Goal: Book appointment/travel/reservation

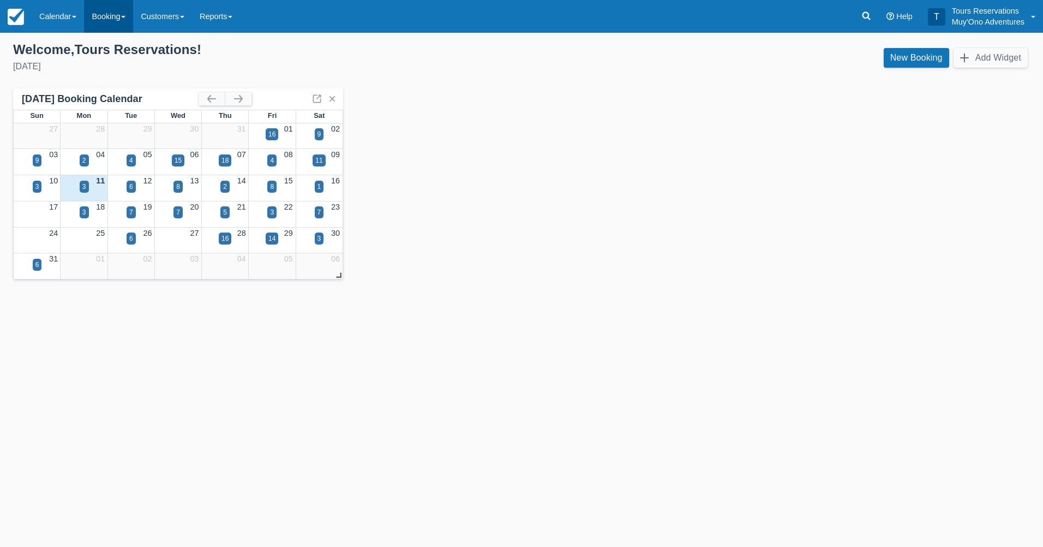
click at [108, 19] on link "Booking" at bounding box center [108, 16] width 49 height 33
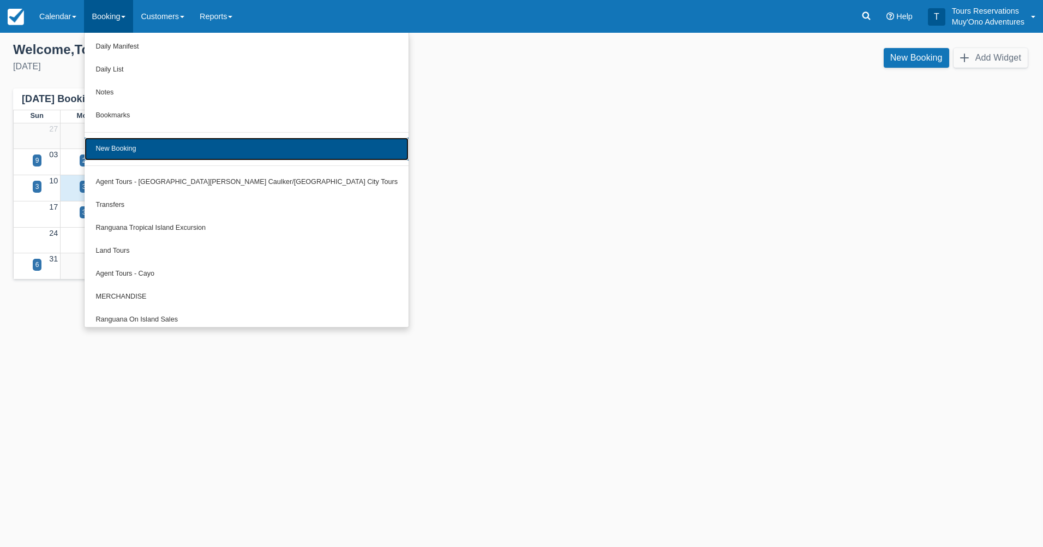
click at [146, 139] on link "New Booking" at bounding box center [247, 149] width 324 height 23
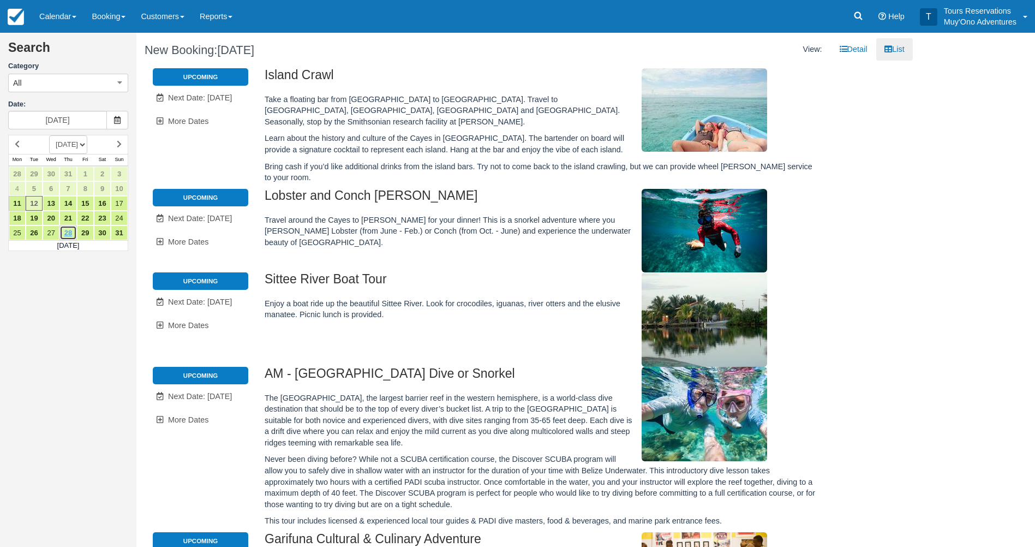
click at [73, 229] on link "28" at bounding box center [67, 232] width 17 height 15
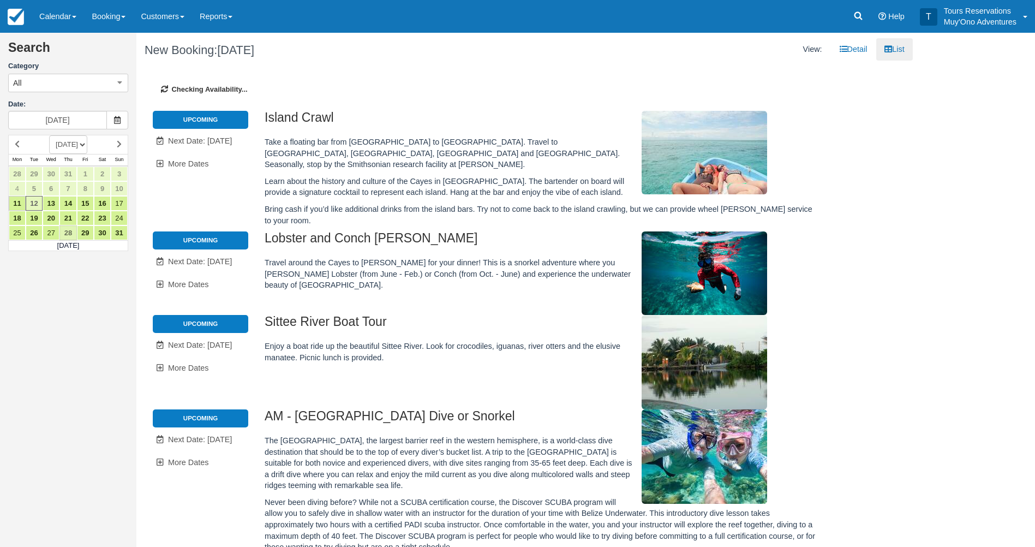
type input "[DATE]"
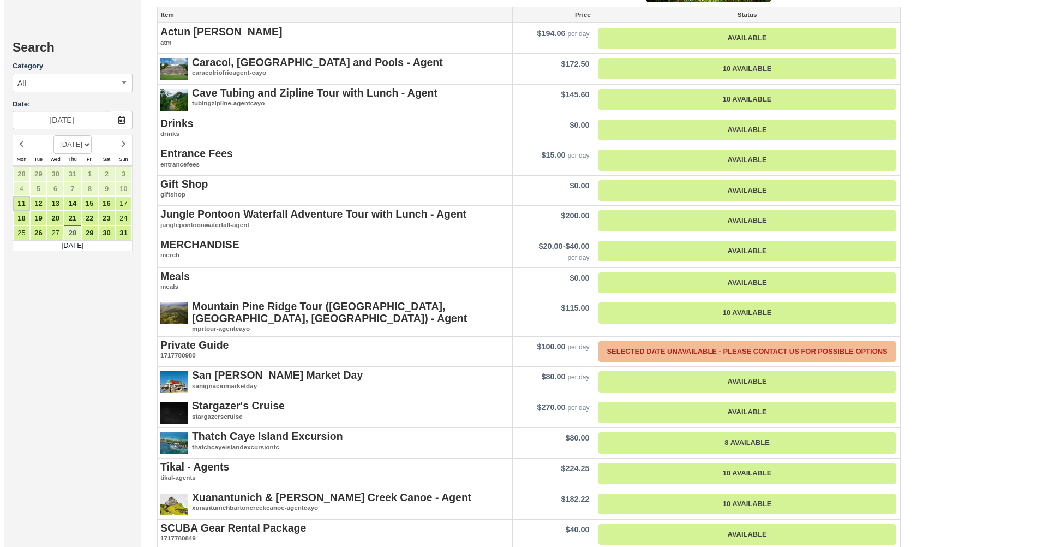
scroll to position [1091, 0]
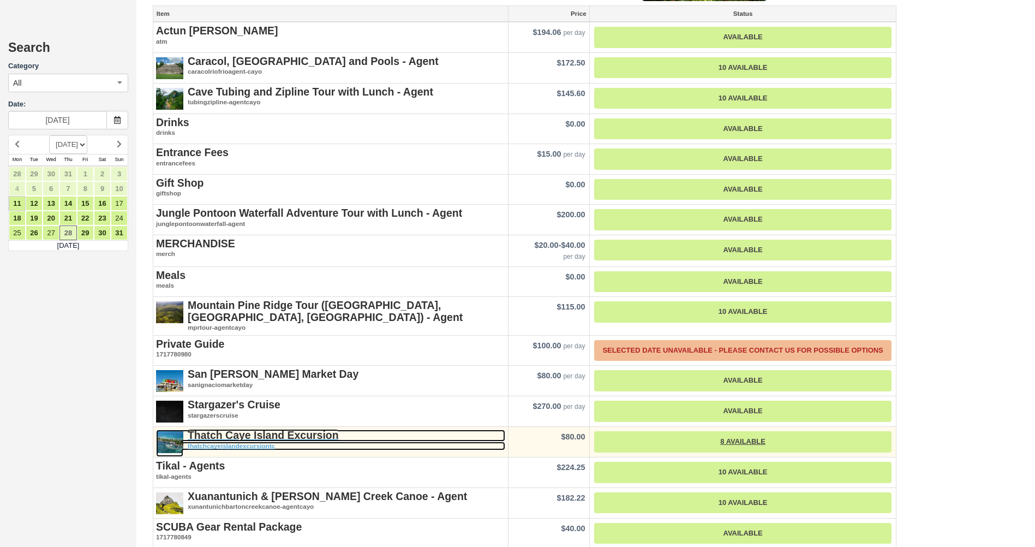
click at [279, 429] on strong "Thatch Caye Island Excursion" at bounding box center [263, 435] width 151 height 12
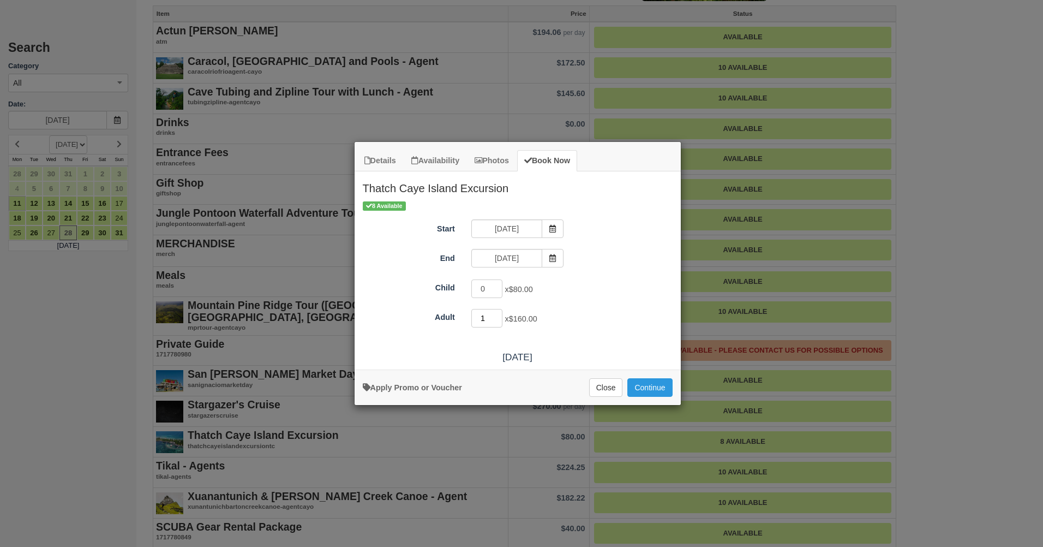
click at [497, 315] on input "1" at bounding box center [487, 318] width 32 height 19
type input "2"
click at [497, 315] on input "2" at bounding box center [487, 318] width 32 height 19
click at [648, 387] on button "Continue" at bounding box center [650, 387] width 45 height 19
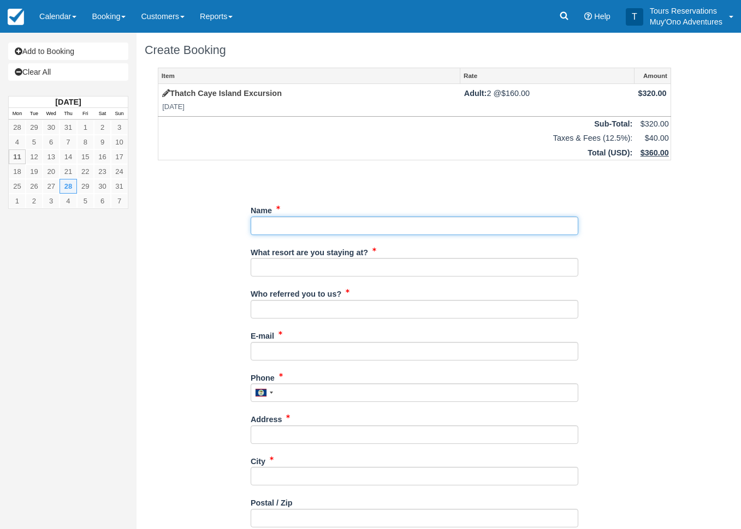
click at [503, 223] on input "Name" at bounding box center [413, 226] width 327 height 19
paste input "Bryce Maurice"
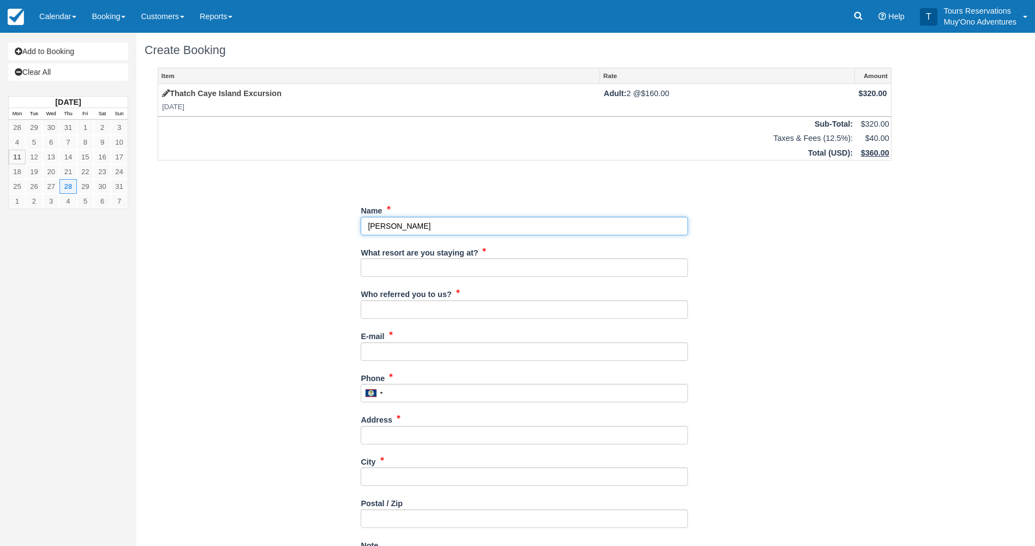
type input "Bryce Maurice"
click at [420, 263] on input "What resort are you staying at?" at bounding box center [524, 267] width 327 height 19
type input "Hopkins Bay"
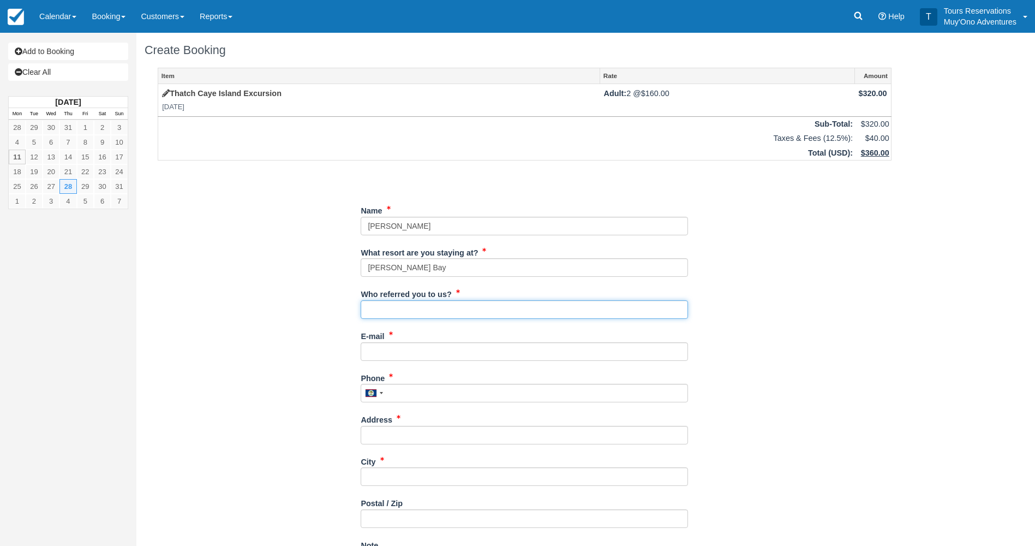
click at [413, 314] on input "Who referred you to us?" at bounding box center [524, 309] width 327 height 19
type input "Eduar Burns"
click at [398, 353] on input "E-mail" at bounding box center [524, 351] width 327 height 19
click at [428, 365] on div "E-mail Did you mean ?" at bounding box center [524, 348] width 327 height 42
click at [427, 353] on input "E-mail" at bounding box center [524, 351] width 327 height 19
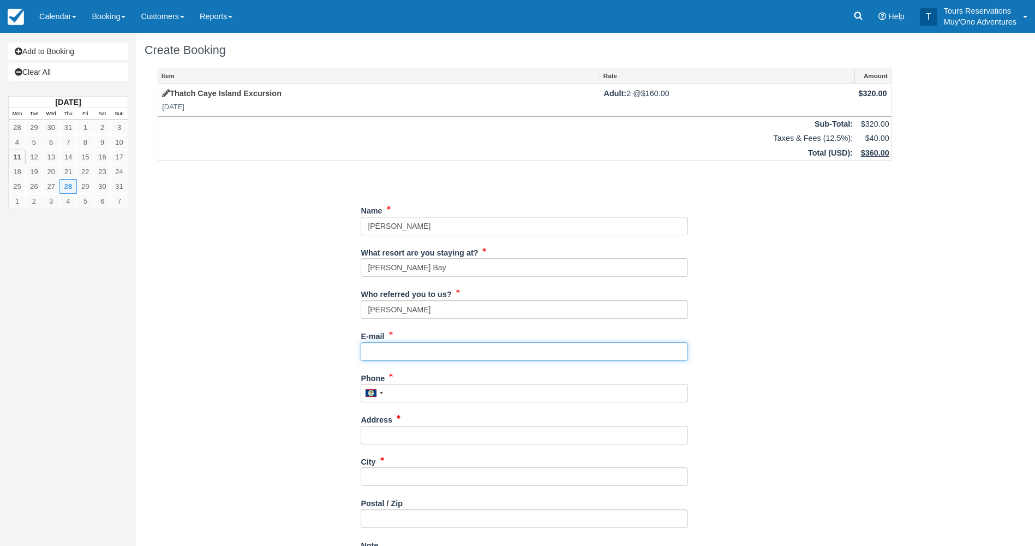
paste input "Bryce.nettie2021@gmail.com"
type input "Bryce.nettie2021@gmail.com"
drag, startPoint x: 294, startPoint y: 387, endPoint x: 344, endPoint y: 389, distance: 50.2
click at [295, 387] on div "Item Rate Amount Thatch Caye Island Excursion Thu Aug 28, 2025 Adult: 2 @ $160.…" at bounding box center [525, 391] width 760 height 646
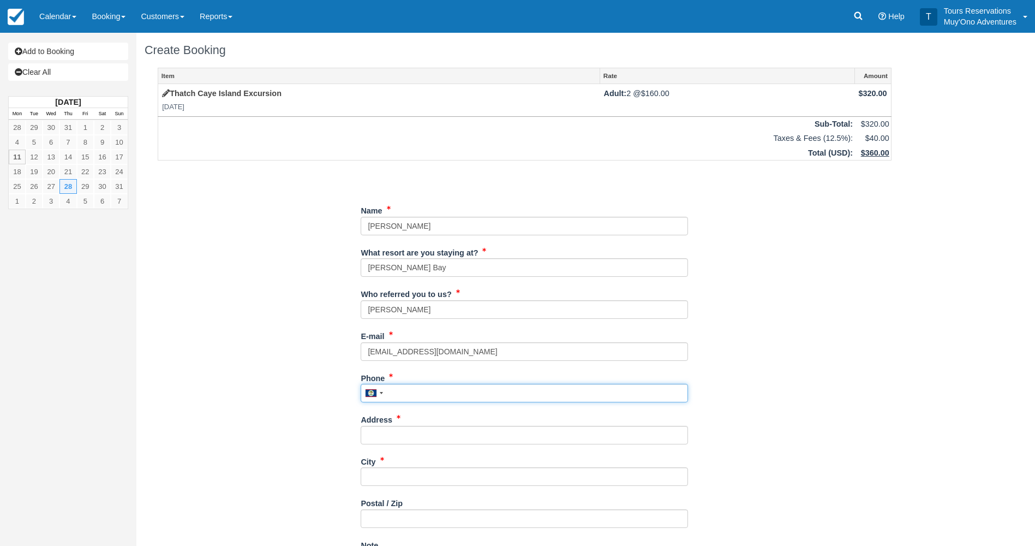
click at [415, 393] on input "Phone" at bounding box center [524, 393] width 327 height 19
paste input "3208941417"
type input "3208941417"
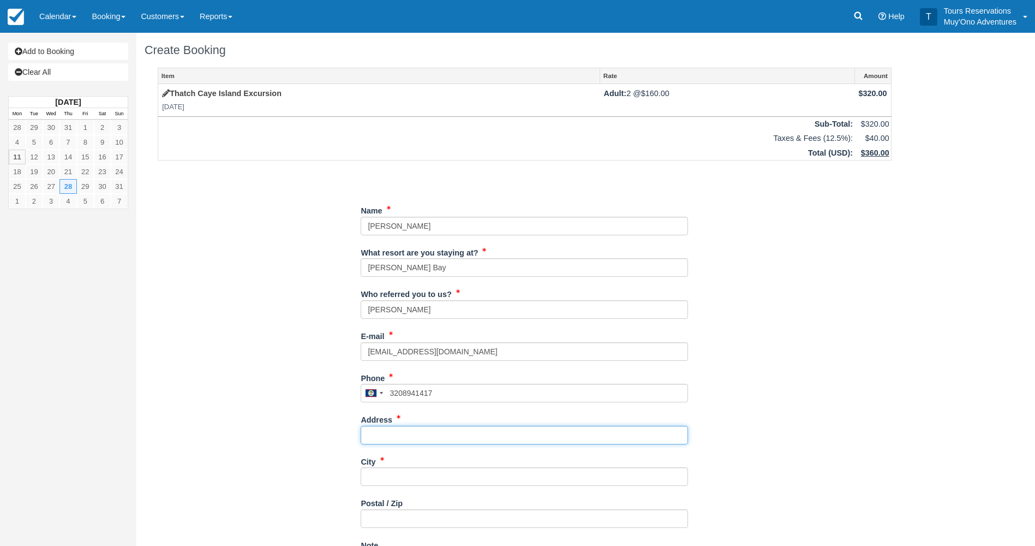
click at [426, 430] on input "Address" at bounding box center [524, 435] width 327 height 19
paste input "5667 highway 230"
type input "5667 highway 230"
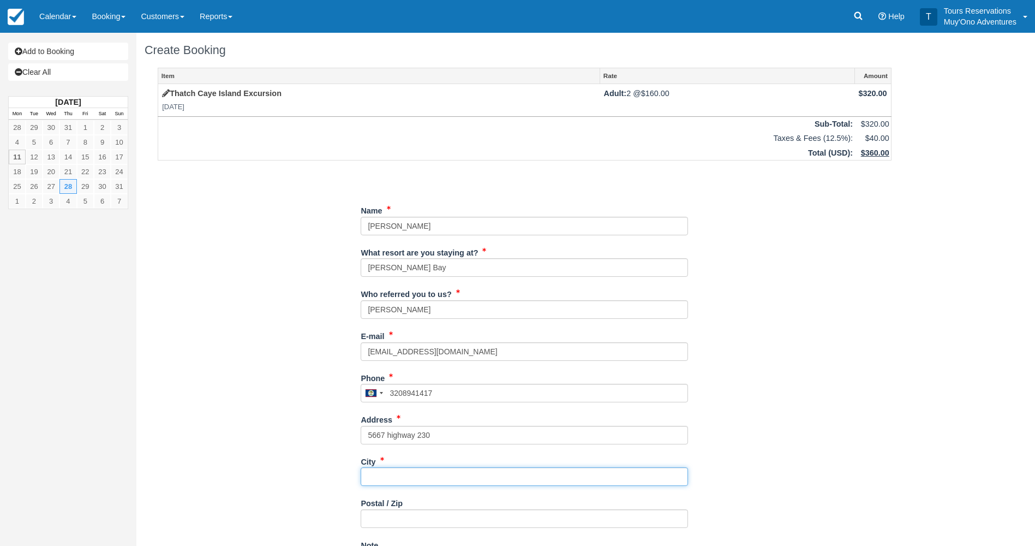
click at [373, 469] on input "City" at bounding box center [524, 476] width 327 height 19
type input "Lyles"
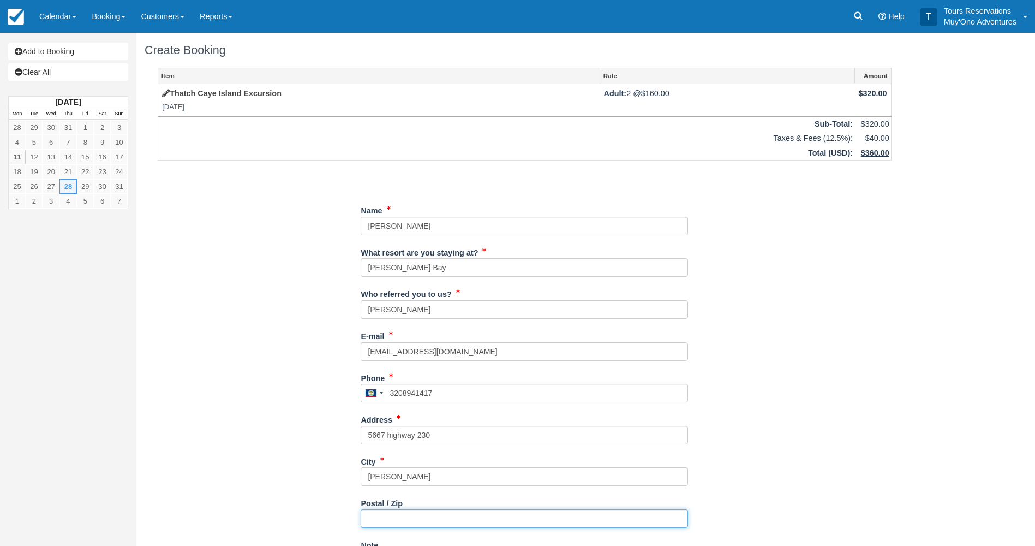
click at [396, 517] on input "Postal / Zip" at bounding box center [524, 518] width 327 height 19
type input "37098"
type input "4px"
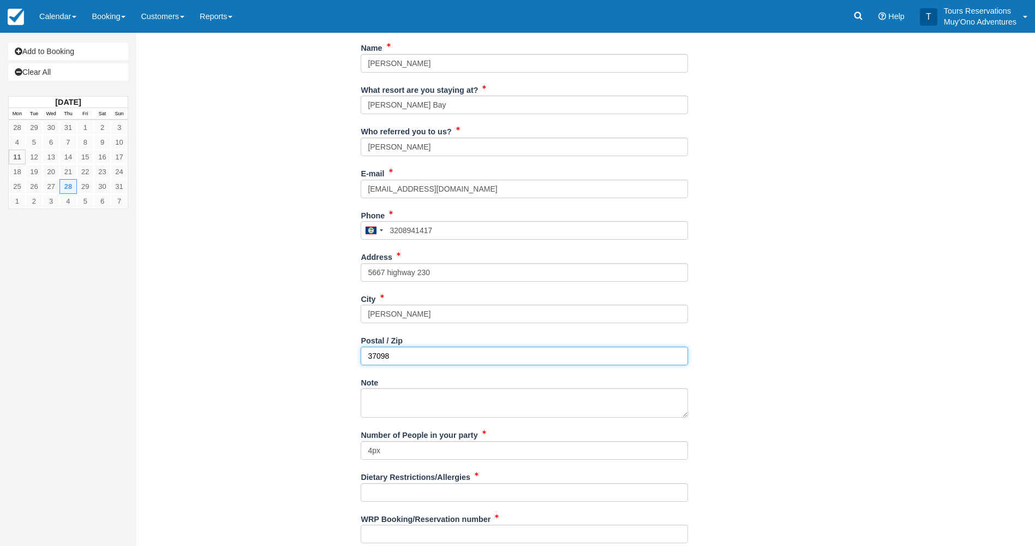
scroll to position [164, 0]
type input "37098"
drag, startPoint x: 402, startPoint y: 450, endPoint x: 332, endPoint y: 445, distance: 69.5
click at [332, 445] on div "Item Rate Amount Thatch Caye Island Excursion Thu Aug 28, 2025 Adult: 2 @ $160.…" at bounding box center [525, 227] width 760 height 646
type input "2px"
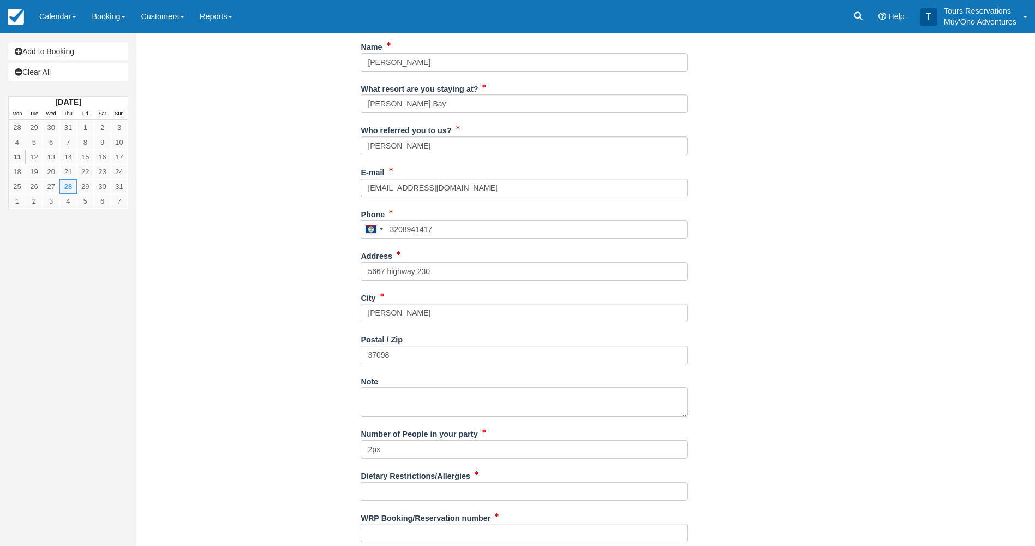
click at [299, 385] on div "Item Rate Amount Thatch Caye Island Excursion Thu Aug 28, 2025 Adult: 2 @ $160.…" at bounding box center [525, 227] width 760 height 646
click at [418, 485] on input "Dietary Restrictions/Allergies" at bounding box center [524, 491] width 327 height 19
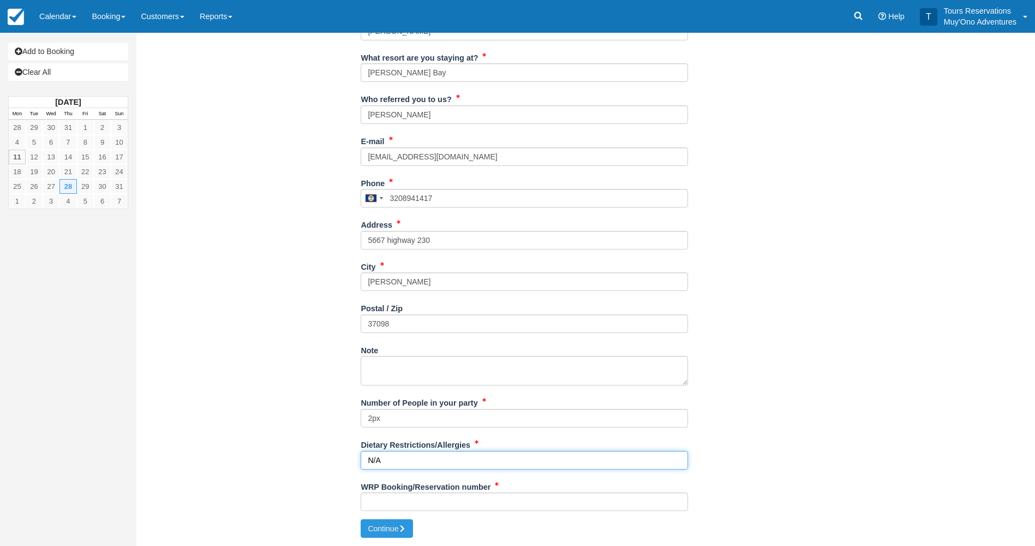
type input "N/A"
click at [431, 504] on input "WRP Booking/Reservation number" at bounding box center [524, 501] width 327 height 19
paste input "BB25032216928652"
type input "BB25032216928652"
click at [403, 527] on icon "submit" at bounding box center [402, 528] width 8 height 8
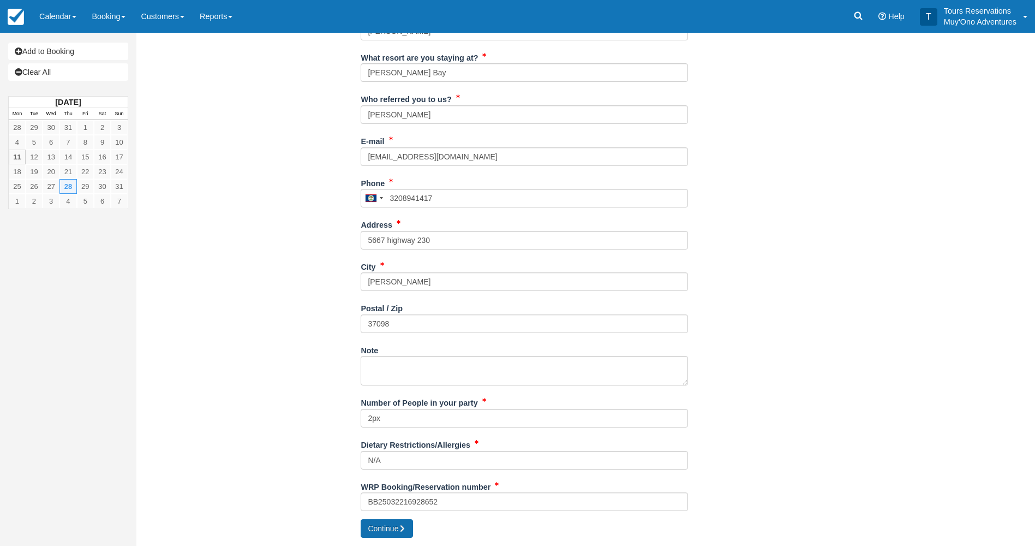
type input "+5013208941417"
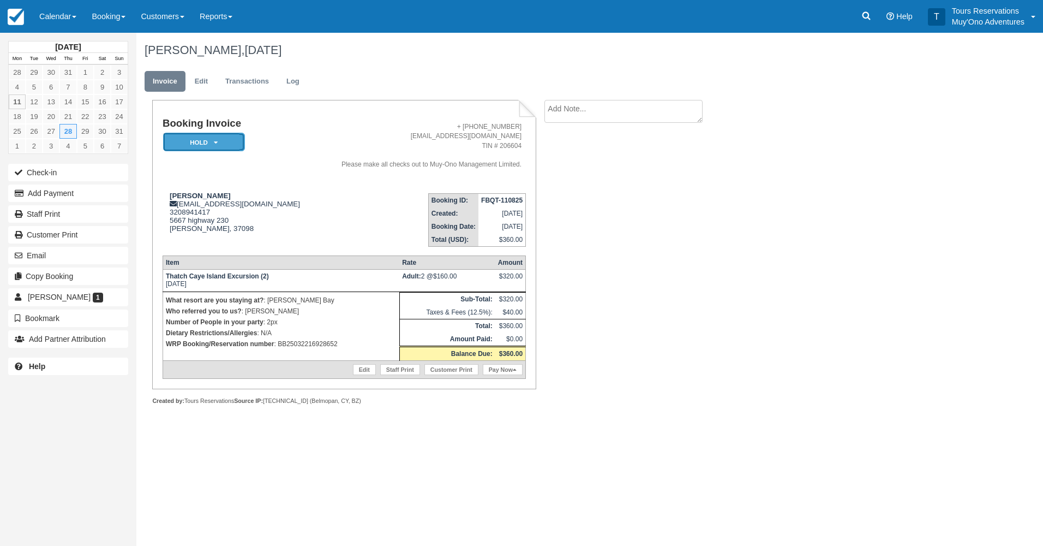
click at [204, 151] on em "HOLD" at bounding box center [204, 142] width 82 height 19
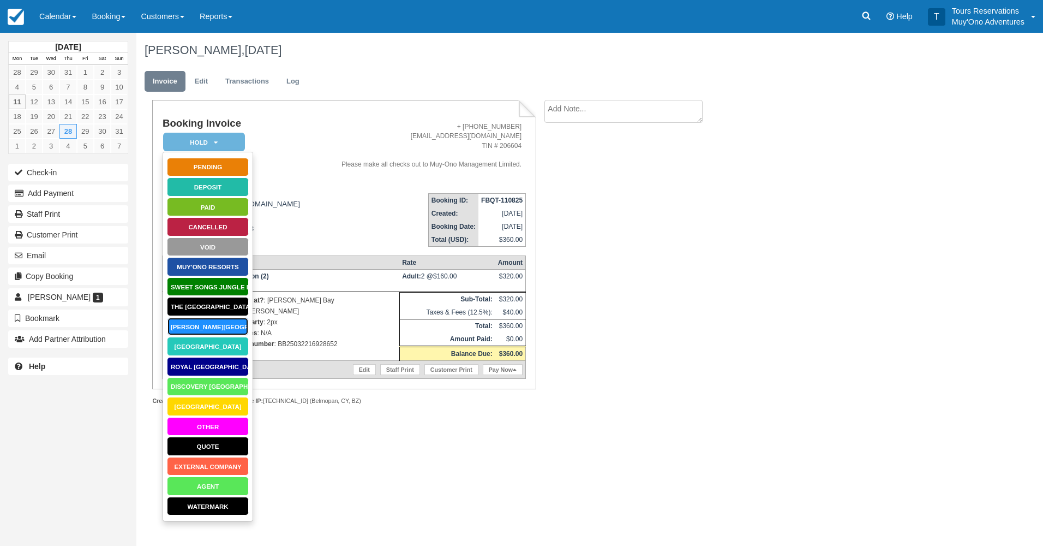
click at [227, 317] on link "Hopkins Bay Resort" at bounding box center [208, 326] width 82 height 19
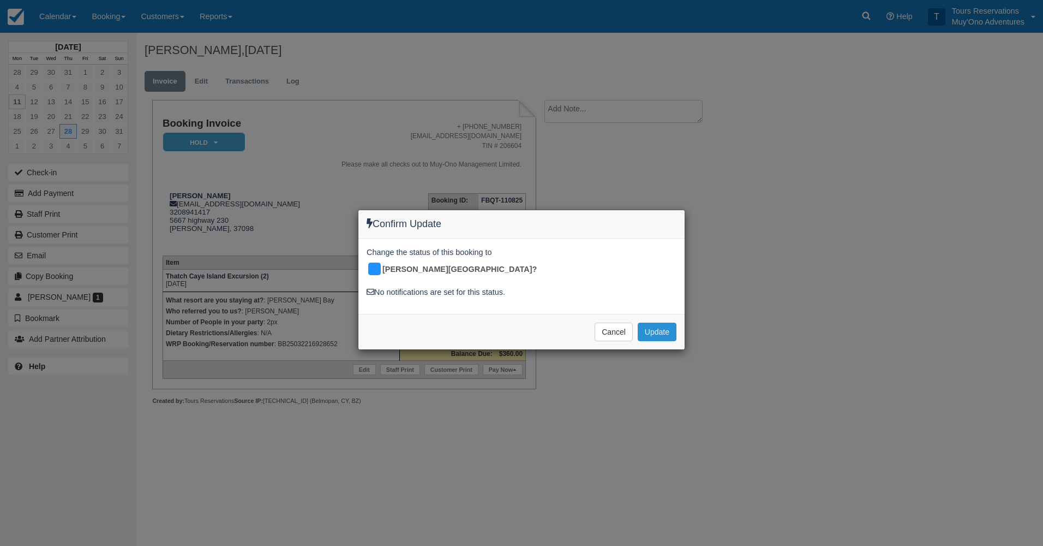
click at [653, 325] on button "Update" at bounding box center [657, 332] width 39 height 19
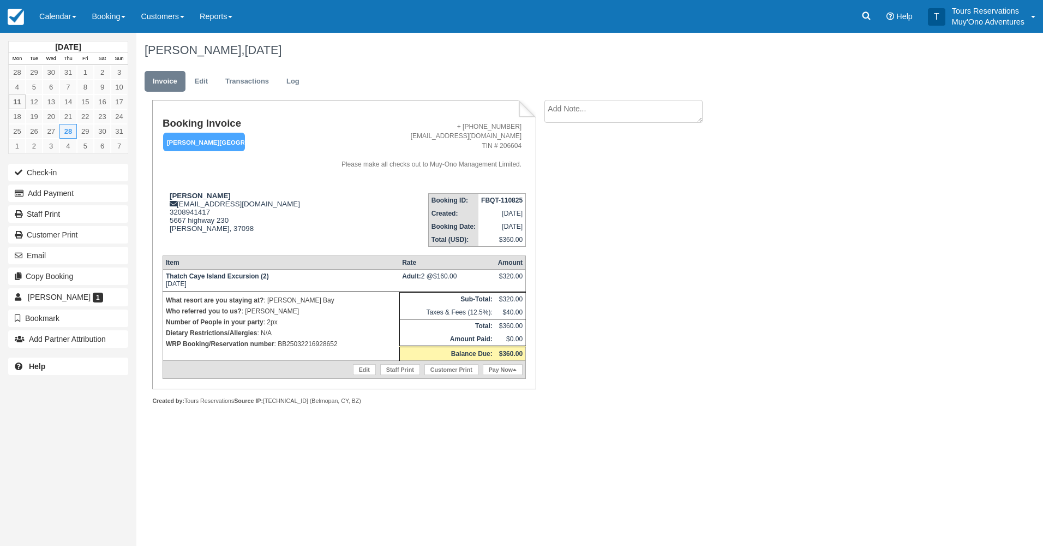
click at [593, 109] on textarea at bounding box center [624, 111] width 158 height 23
type textarea "Paid in Webrez. Eduar Burns"
click at [581, 171] on button "Create" at bounding box center [569, 173] width 49 height 19
click at [499, 196] on strong "FBQT-110825" at bounding box center [501, 200] width 41 height 8
click at [499, 200] on strong "FBQT-110825" at bounding box center [501, 200] width 41 height 8
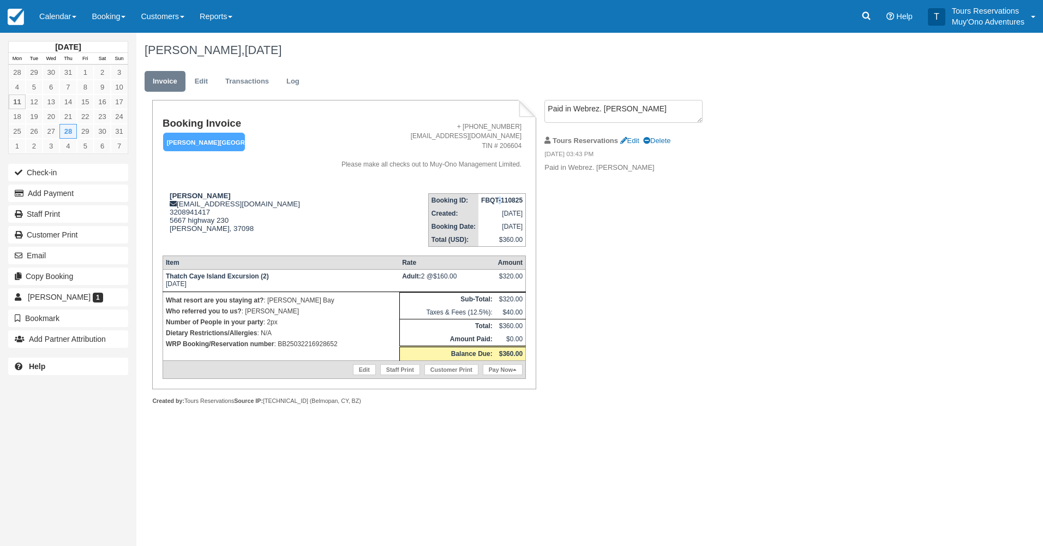
click at [499, 200] on strong "FBQT-110825" at bounding box center [501, 200] width 41 height 8
copy tbody "FBQT-110825"
